Goal: Information Seeking & Learning: Learn about a topic

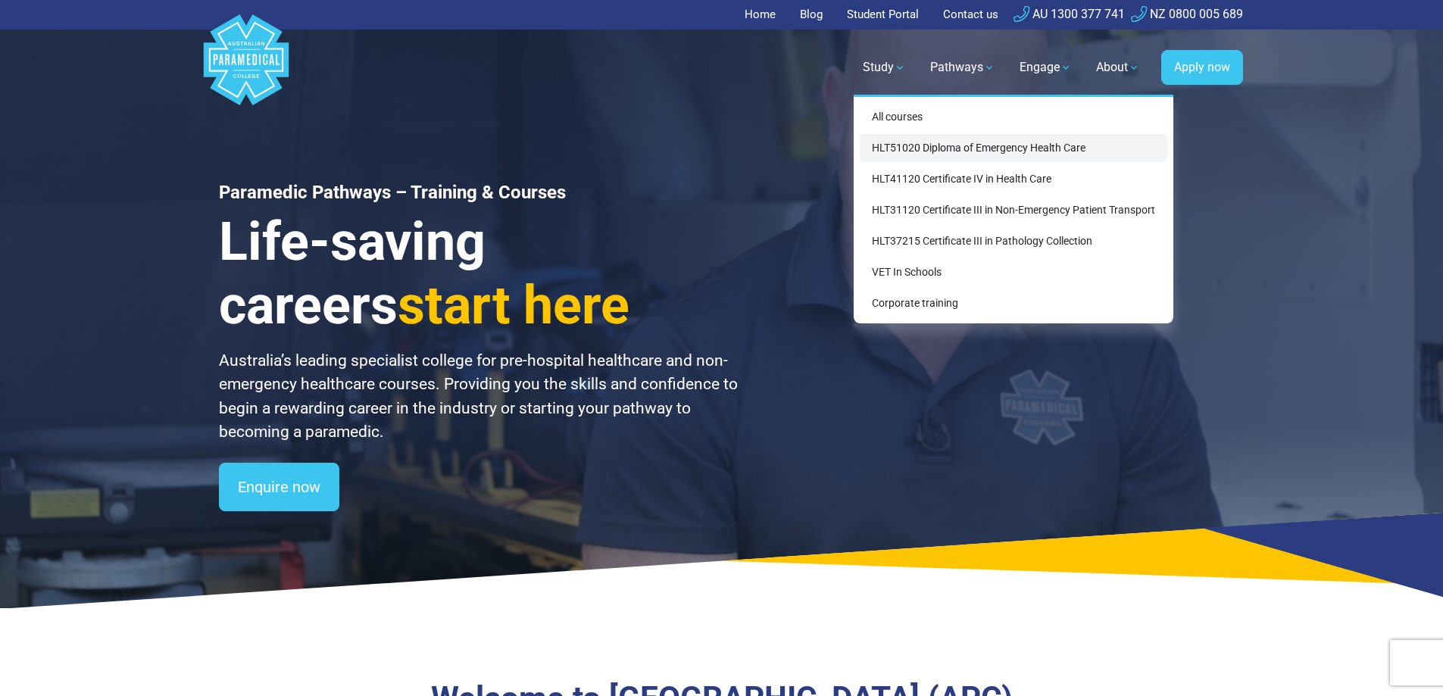
click at [874, 151] on link "HLT51020 Diploma of Emergency Health Care" at bounding box center [1014, 148] width 308 height 28
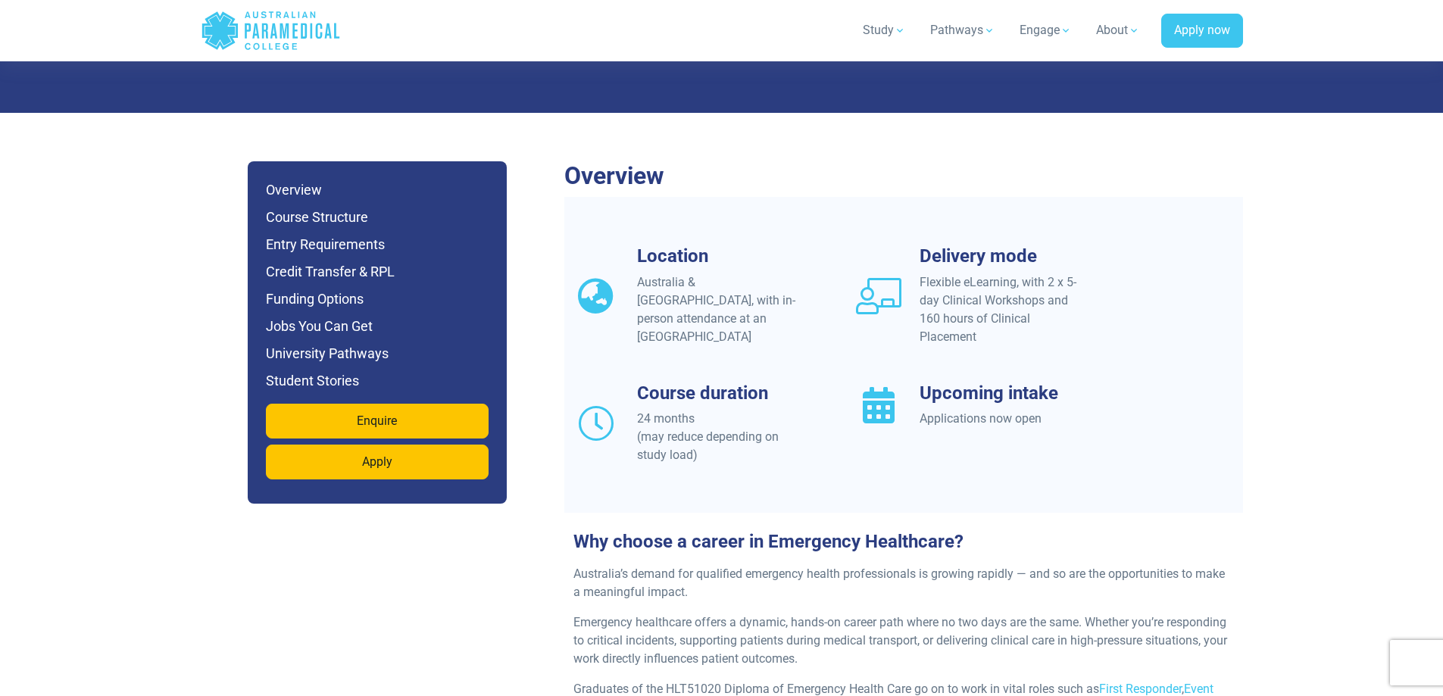
scroll to position [1288, 0]
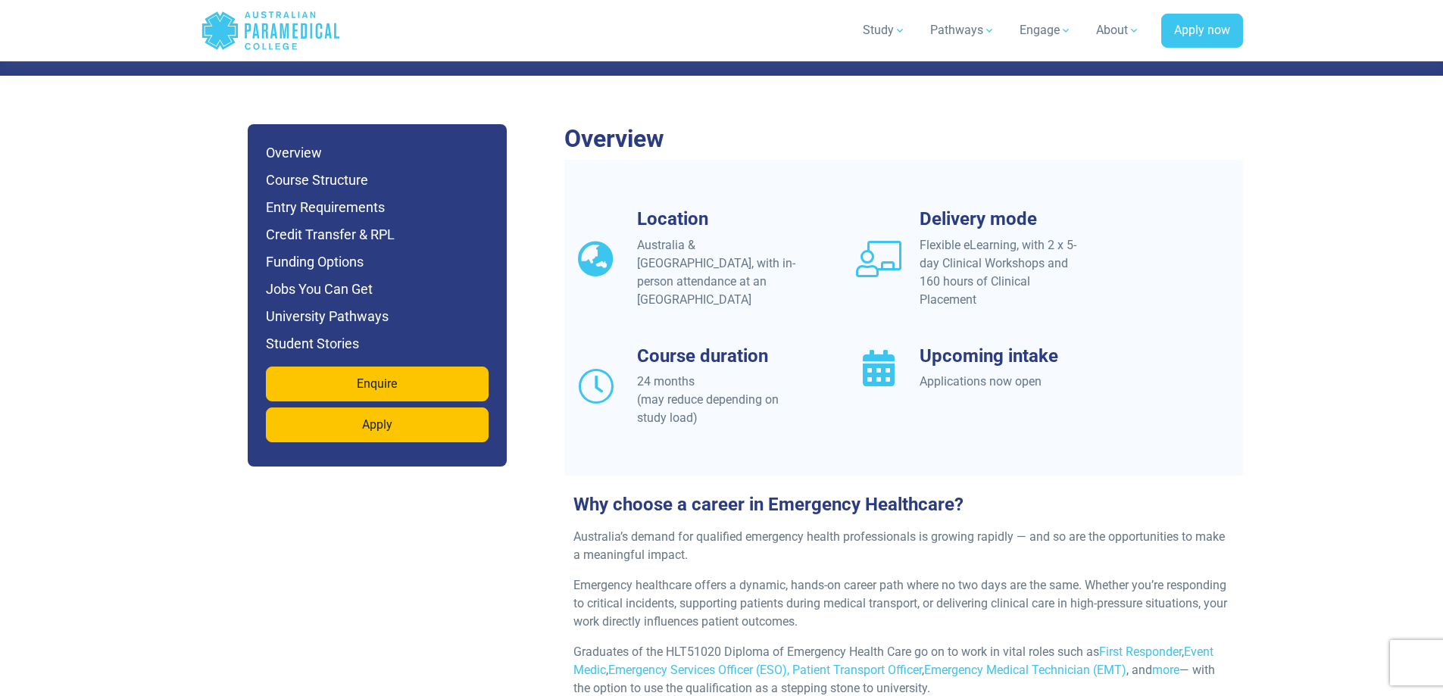
drag, startPoint x: 511, startPoint y: 429, endPoint x: 510, endPoint y: 439, distance: 10.6
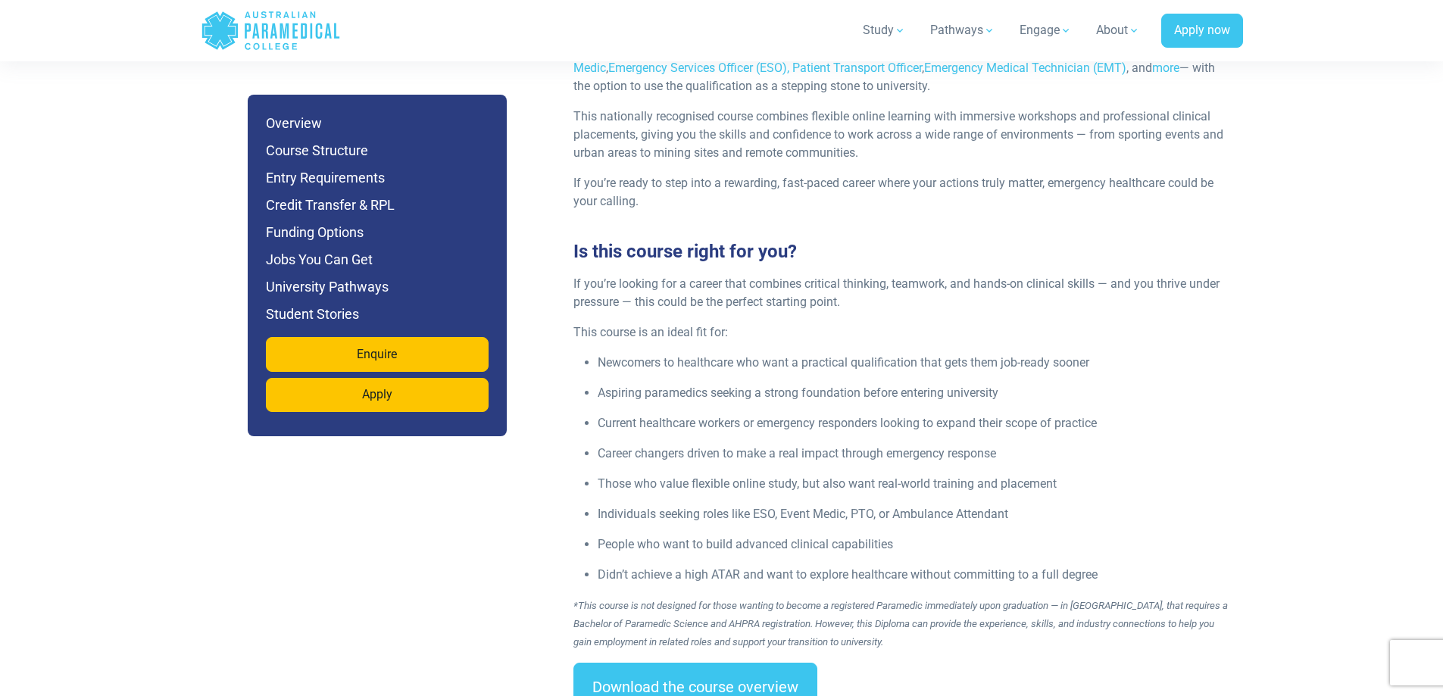
scroll to position [1894, 0]
click at [354, 295] on h6 "University Pathways" at bounding box center [377, 287] width 223 height 21
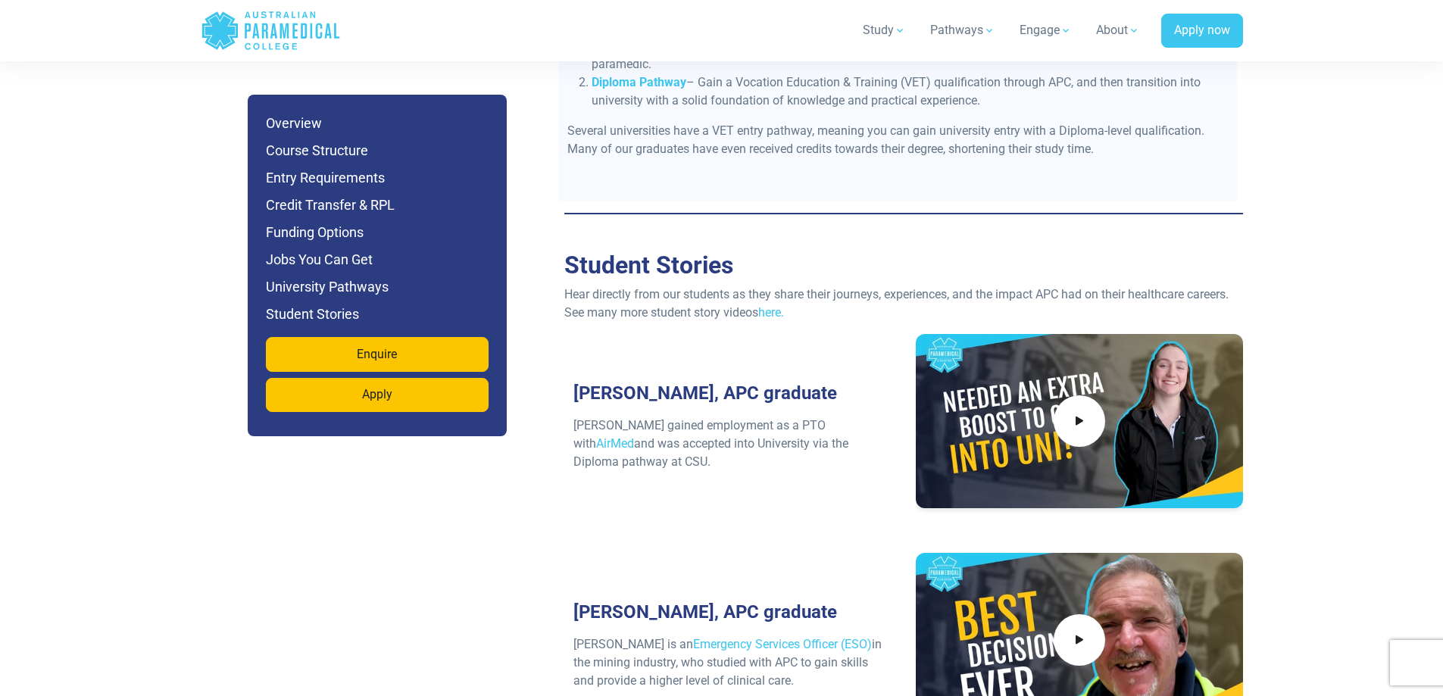
scroll to position [6385, 0]
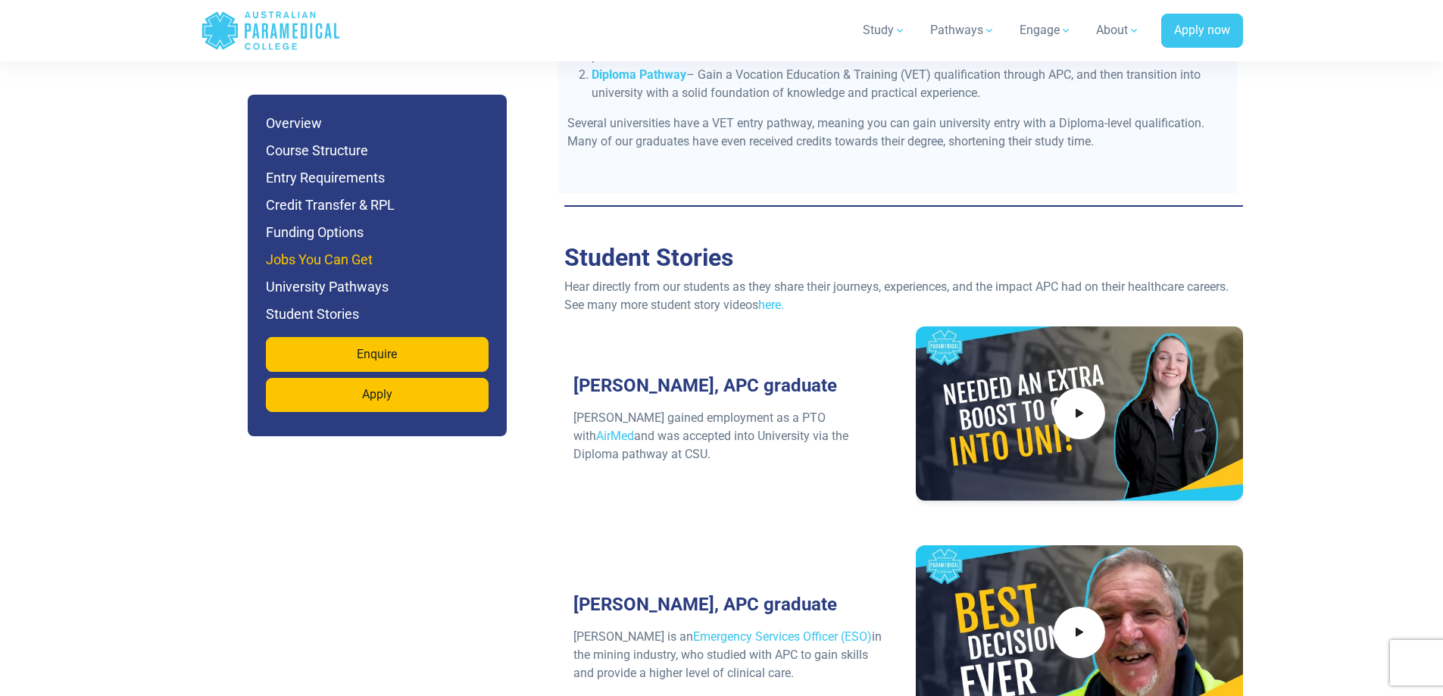
click at [370, 257] on h6 "Jobs You Can Get" at bounding box center [377, 259] width 223 height 21
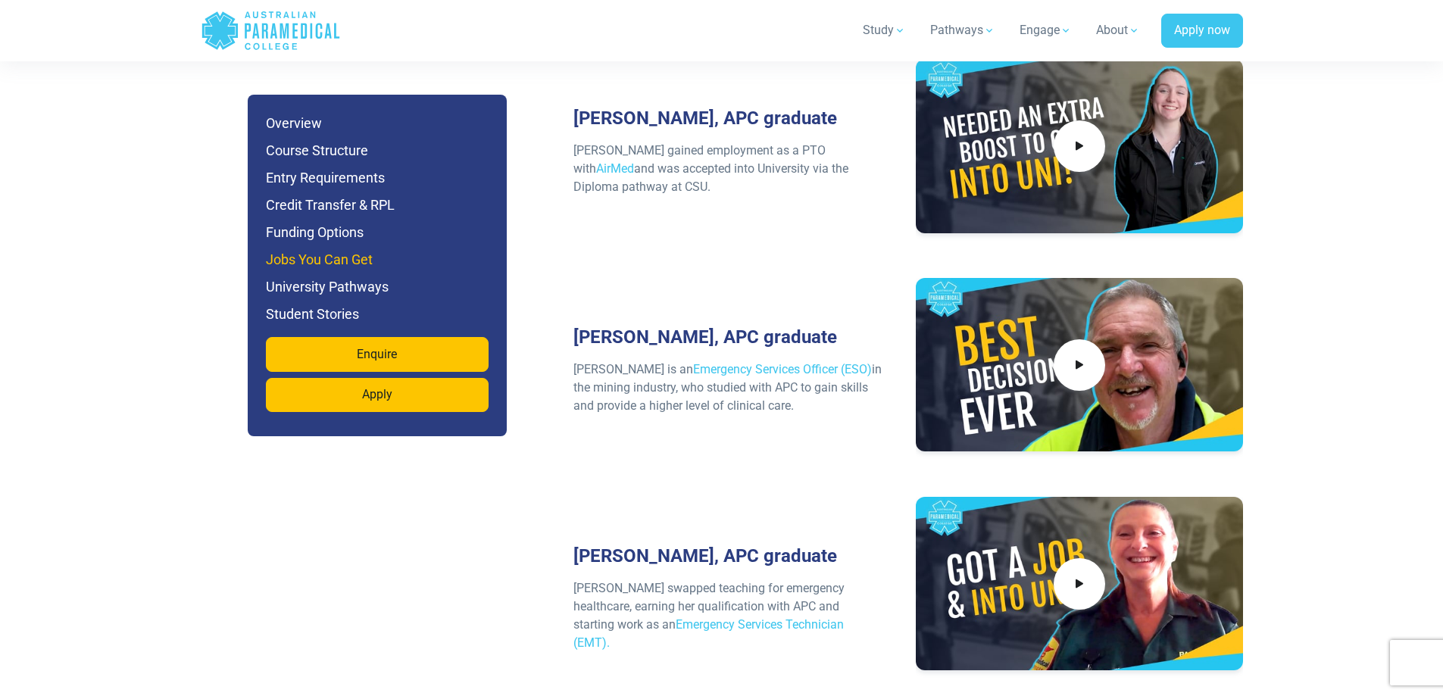
scroll to position [6703, 0]
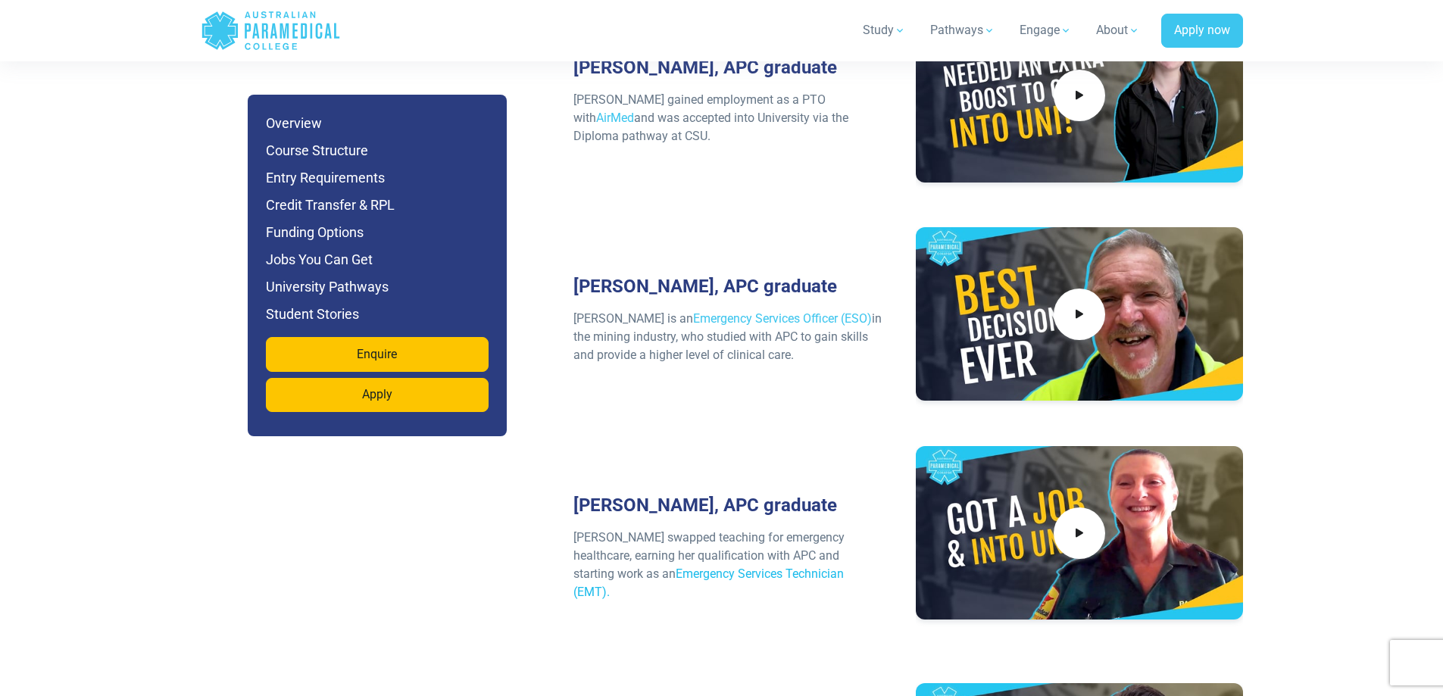
click at [615, 567] on link "Emergency Services Technician (EMT)." at bounding box center [709, 583] width 270 height 33
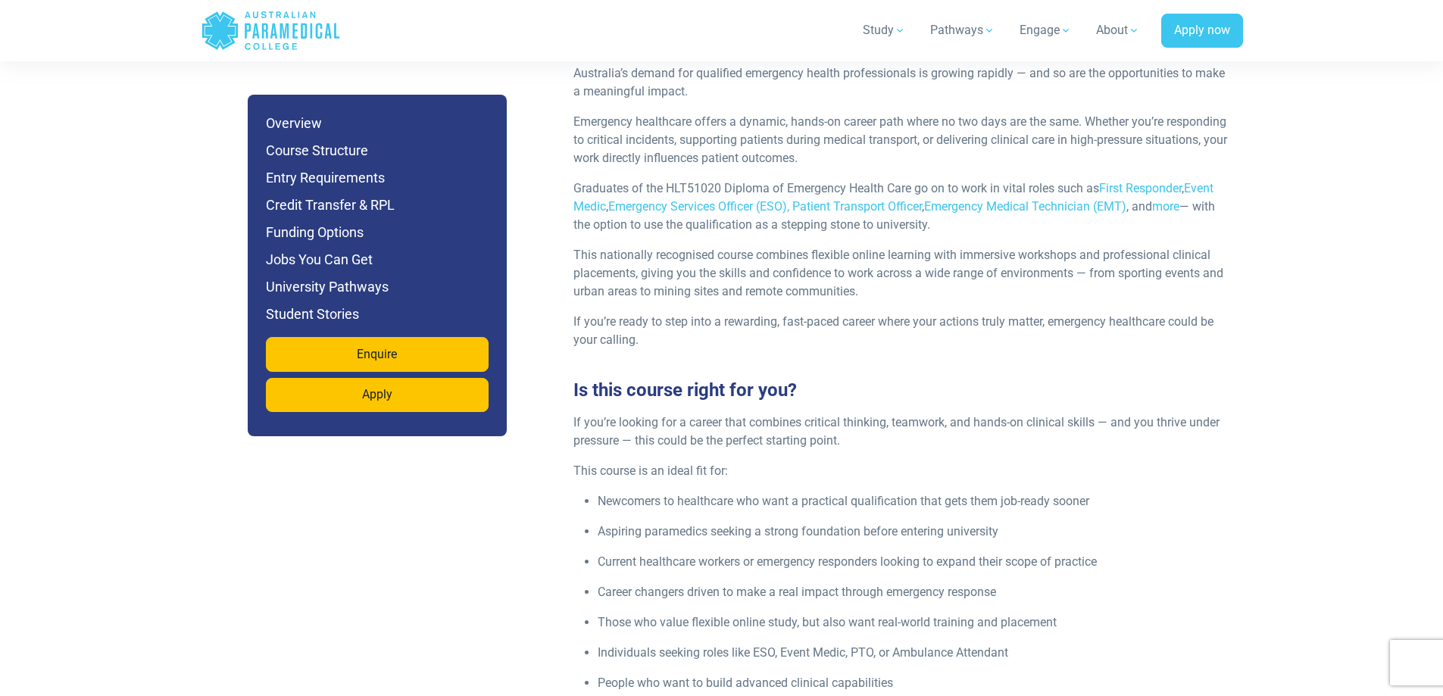
scroll to position [1627, 0]
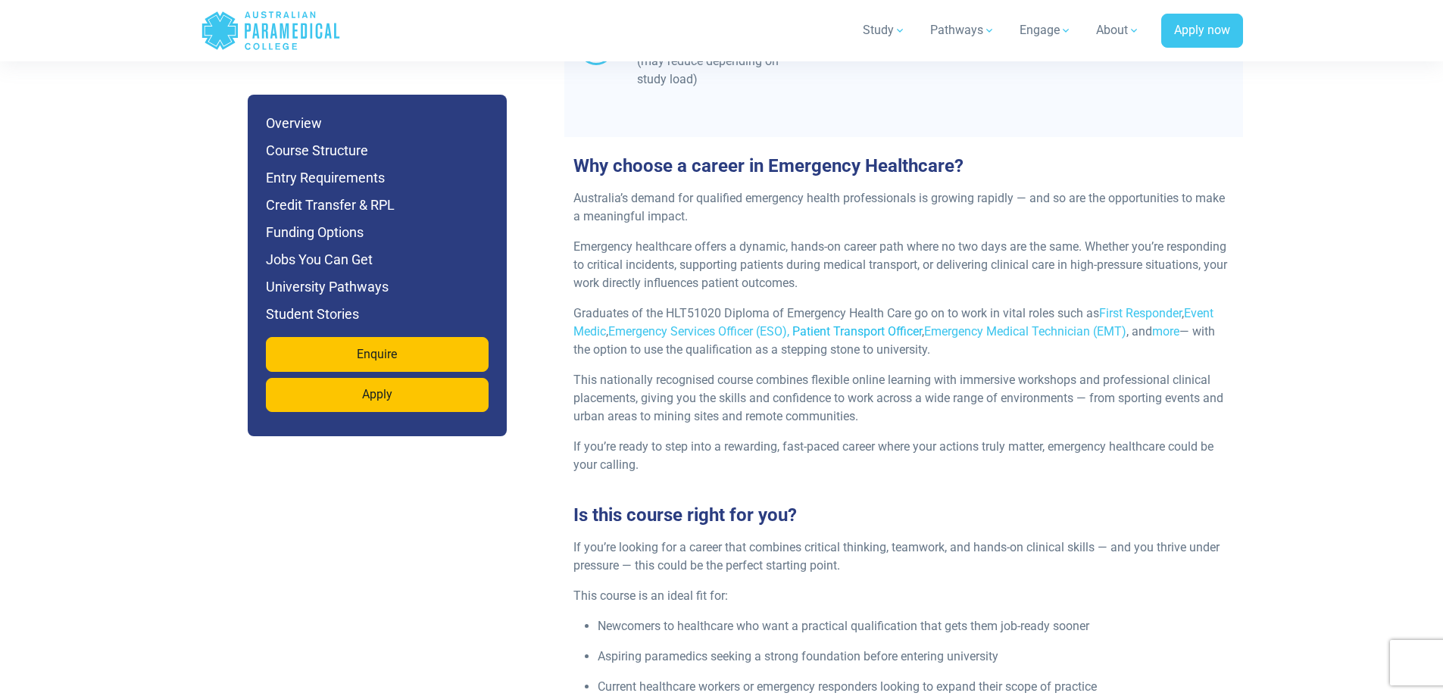
click at [856, 324] on link "Patient Transport Officer" at bounding box center [857, 331] width 130 height 14
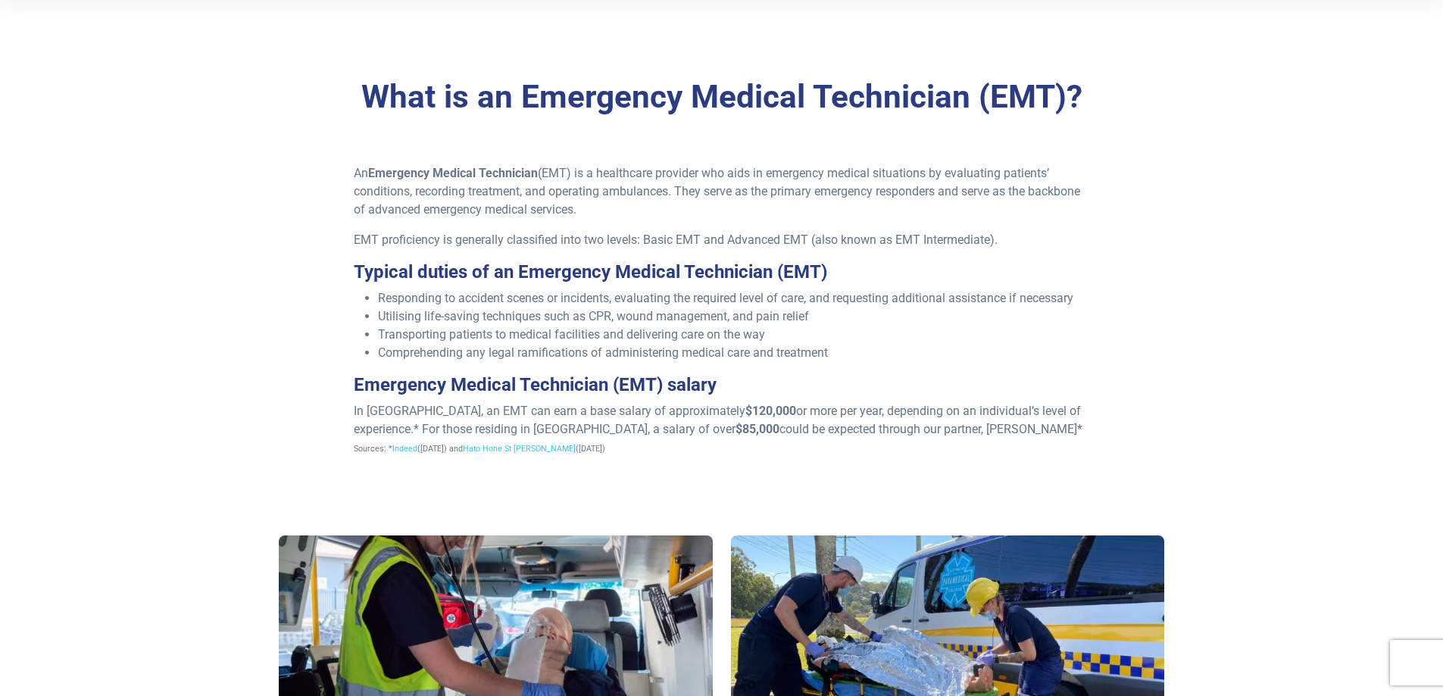
scroll to position [455, 0]
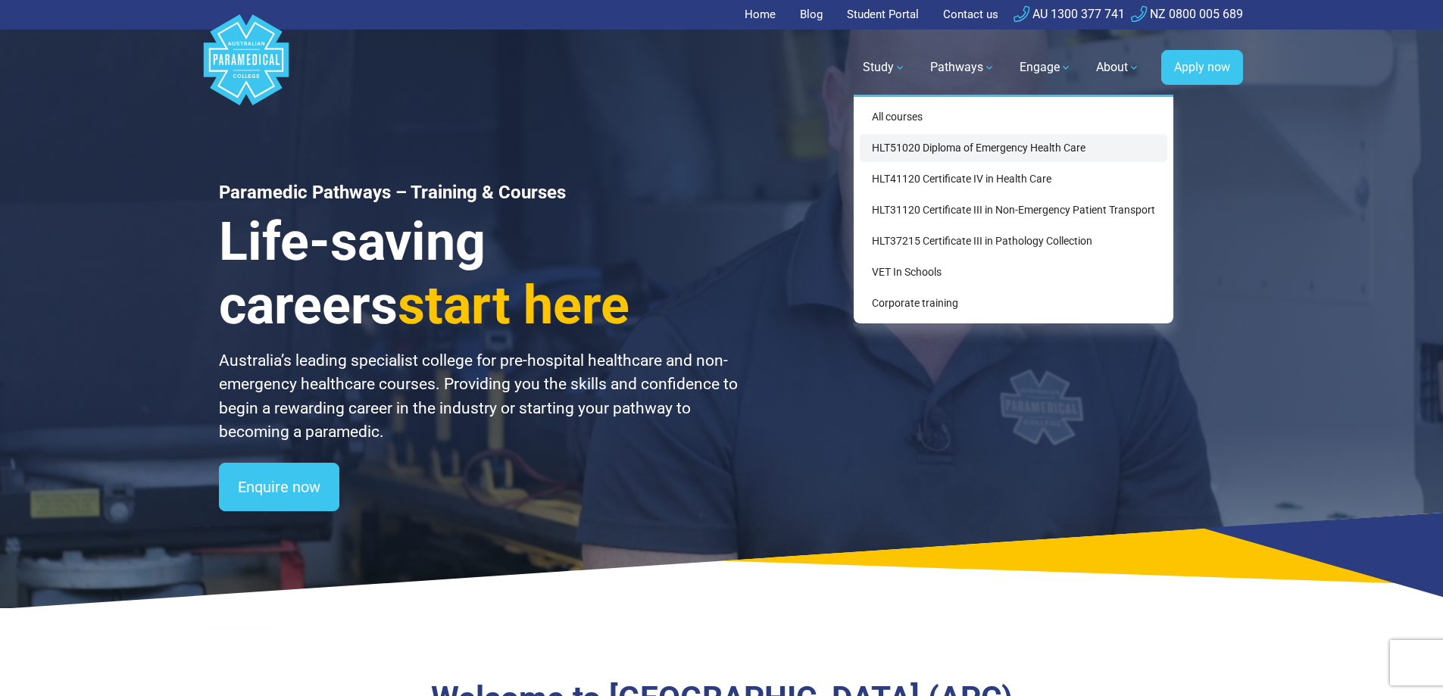
click at [891, 148] on link "HLT51020 Diploma of Emergency Health Care" at bounding box center [1014, 148] width 308 height 28
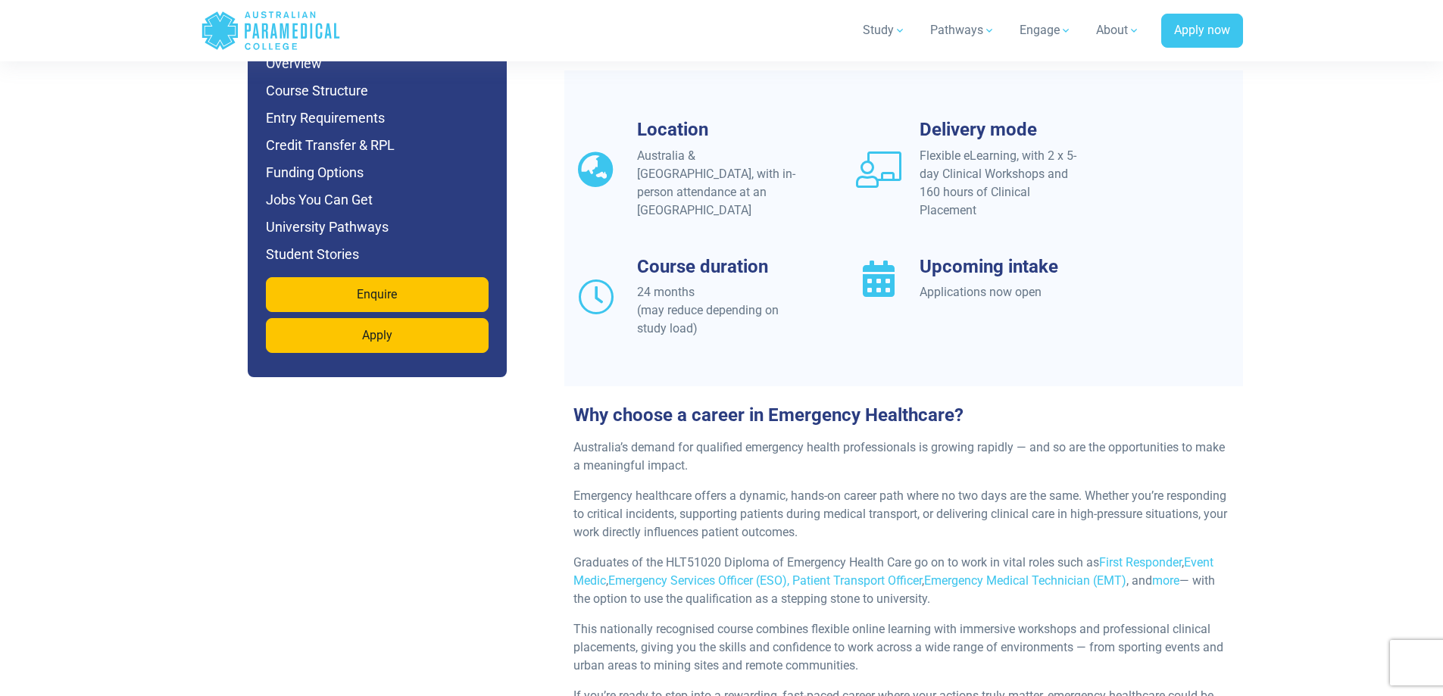
scroll to position [1440, 0]
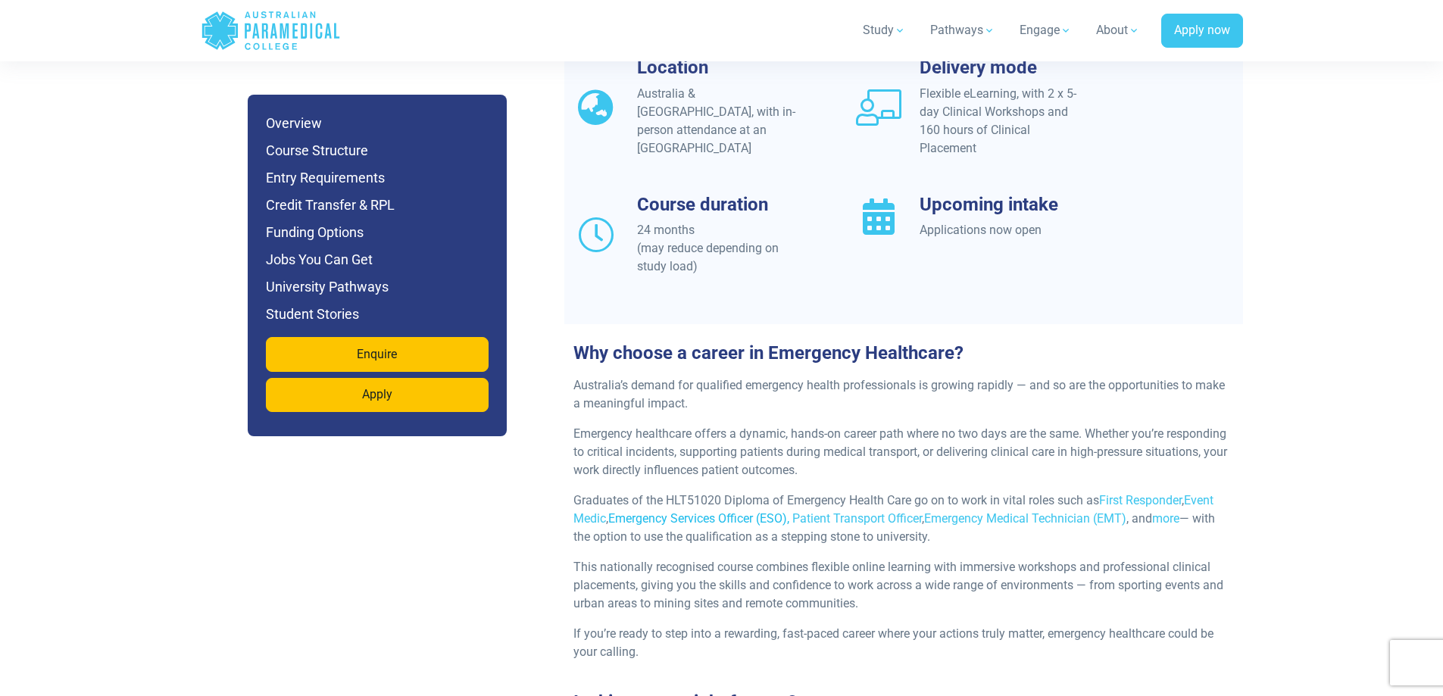
click at [702, 511] on link "Emergency Services Officer (ESO)," at bounding box center [698, 518] width 181 height 14
click at [1136, 493] on link "First Responder" at bounding box center [1140, 500] width 83 height 14
click at [594, 493] on link "Event Medic" at bounding box center [894, 509] width 640 height 33
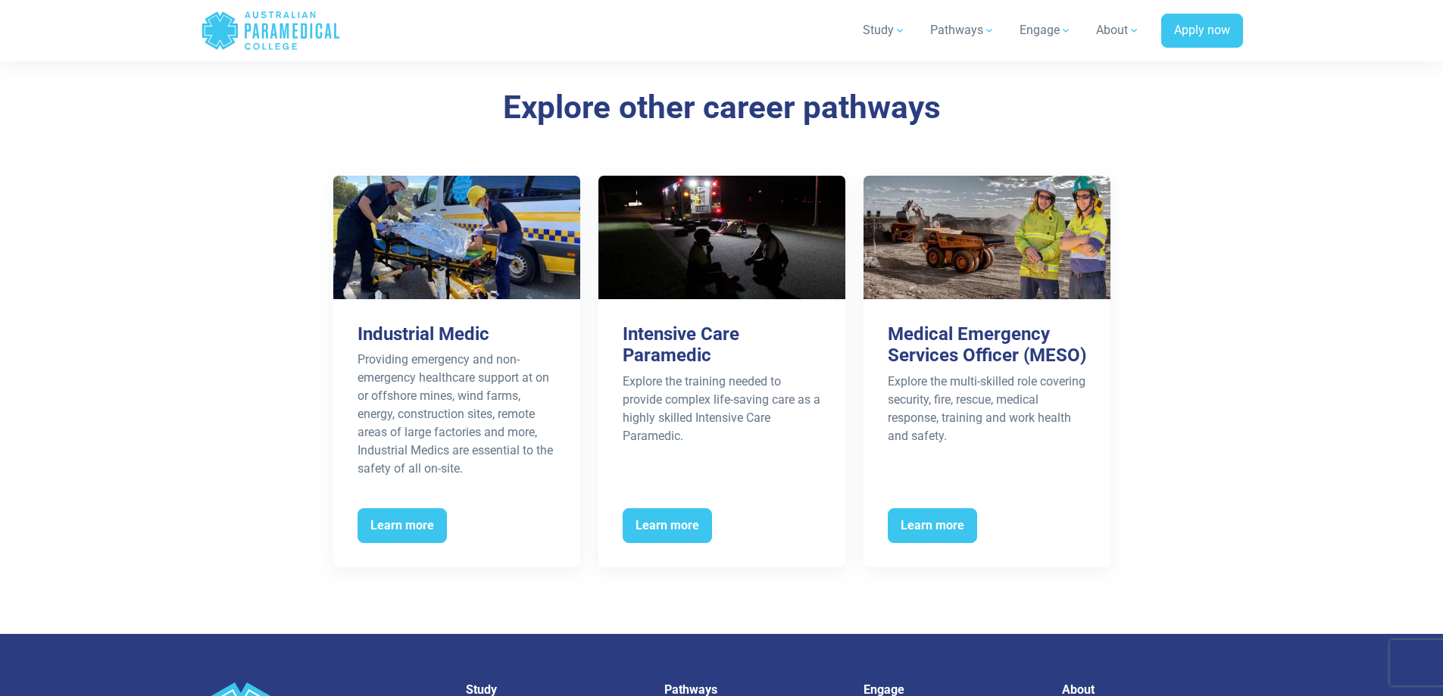
scroll to position [2576, 0]
